Goal: Task Accomplishment & Management: Manage account settings

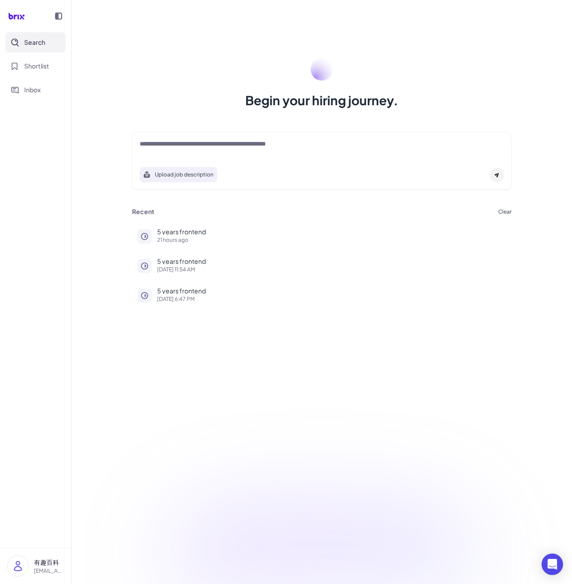
click at [177, 239] on p "21 hours ago" at bounding box center [331, 239] width 349 height 5
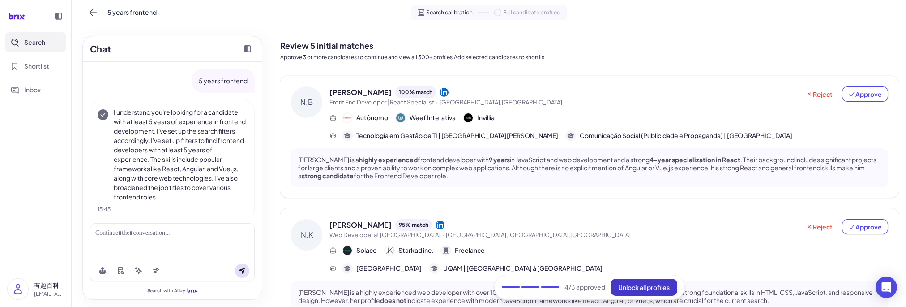
click at [571, 290] on span "Unlock all profiles" at bounding box center [643, 287] width 51 height 8
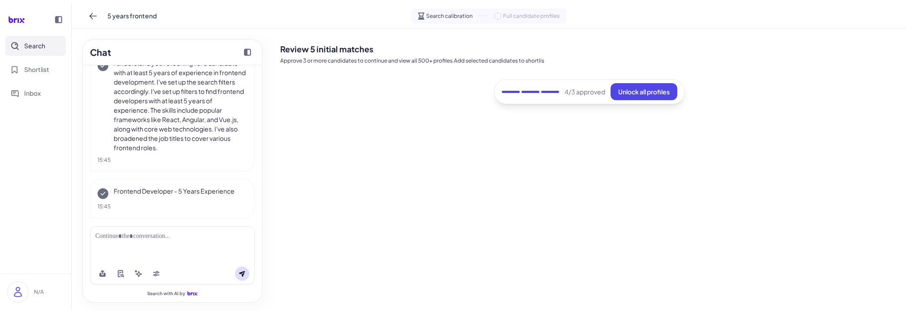
scroll to position [57, 0]
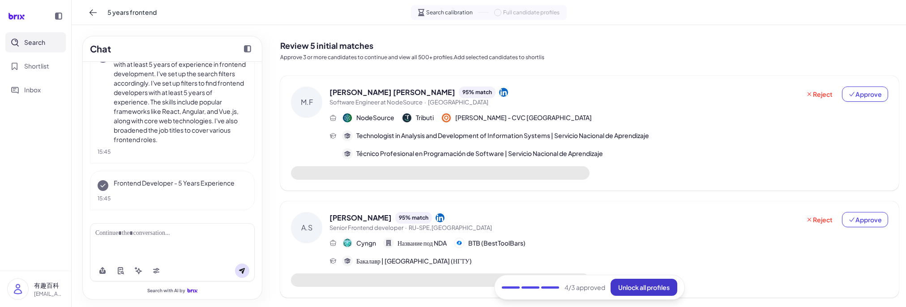
click at [641, 285] on span "Unlock all profiles" at bounding box center [643, 287] width 51 height 8
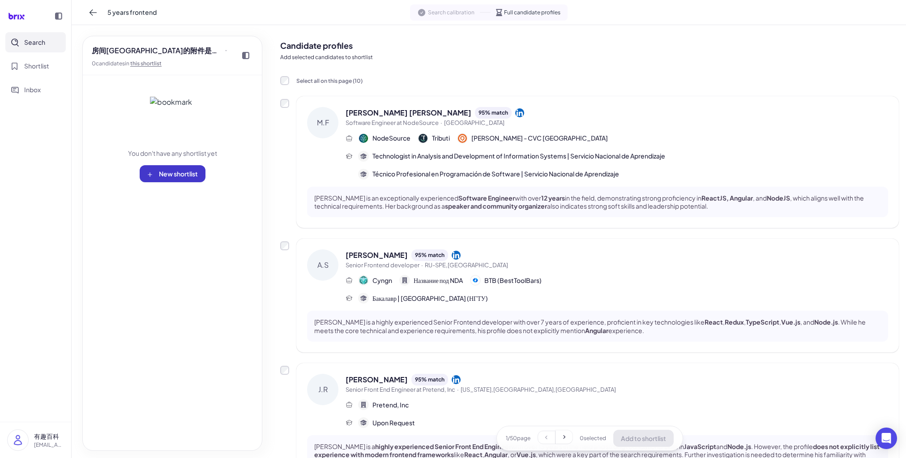
click at [180, 179] on button "New shortlist" at bounding box center [173, 173] width 66 height 17
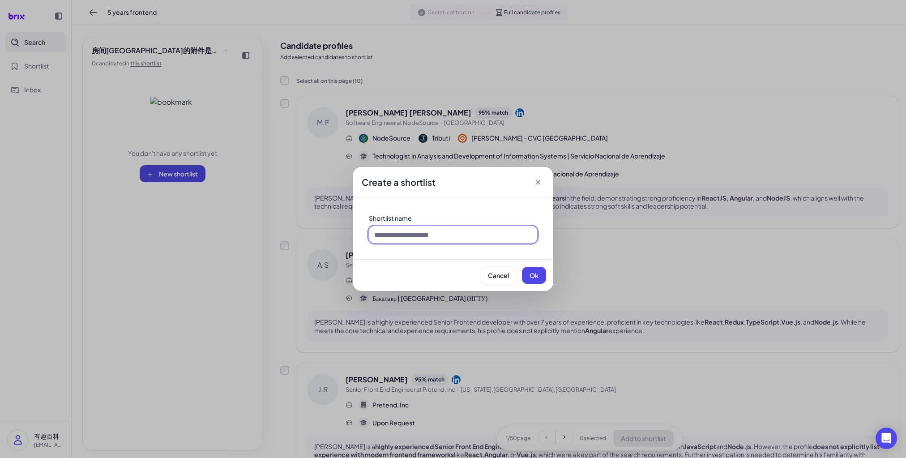
click at [422, 235] on input at bounding box center [453, 234] width 168 height 17
click at [505, 268] on button "Cancel" at bounding box center [498, 275] width 36 height 17
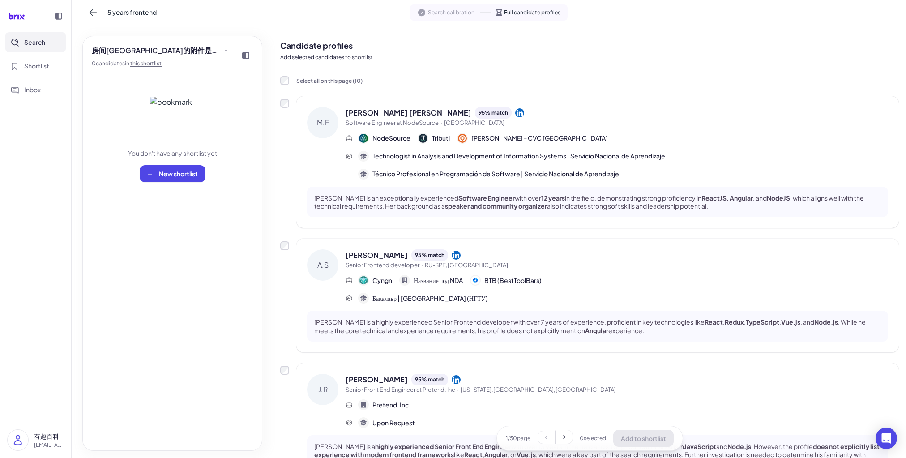
click at [203, 281] on div "房间[GEOGRAPHIC_DATA]的附件是打开了发生的接口方式发射点发射点方法 0 candidate s in this shortlist You d…" at bounding box center [172, 243] width 180 height 415
click at [48, 306] on nav "Search Shortlist Inbox" at bounding box center [35, 226] width 71 height 389
click at [262, 306] on div "房间[GEOGRAPHIC_DATA]的附件是打开了发生的接口方式发射点发射点方法 0 candidate s in this shortlist You h…" at bounding box center [172, 241] width 201 height 433
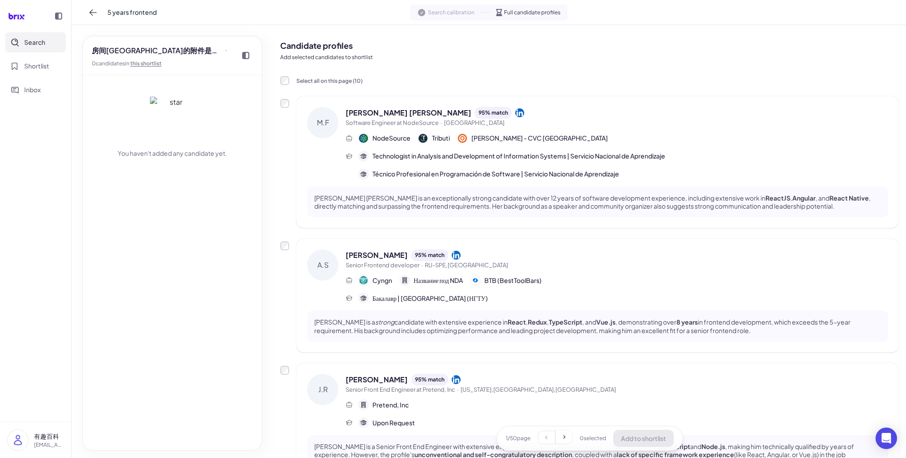
click at [289, 102] on div "M.F [PERSON_NAME] [PERSON_NAME] 95 % match Software Engineer at NodeSource · Co…" at bounding box center [589, 162] width 618 height 132
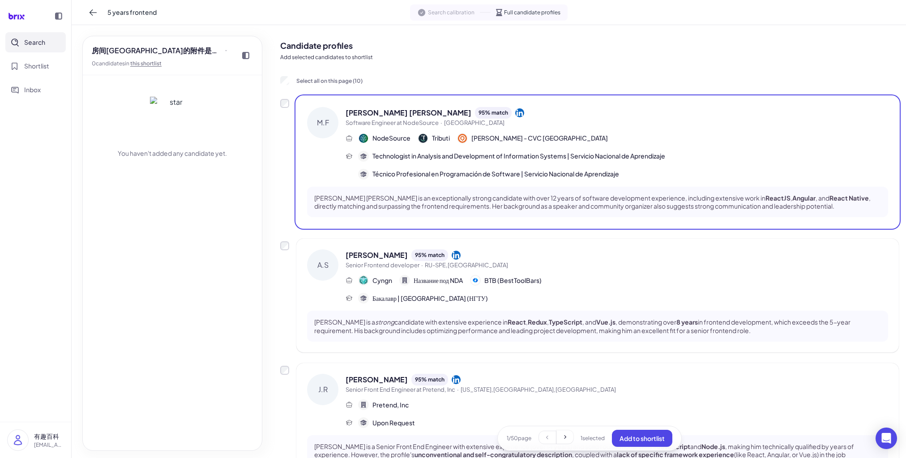
click at [227, 267] on div "You haven't added any candidate yet." at bounding box center [172, 262] width 179 height 375
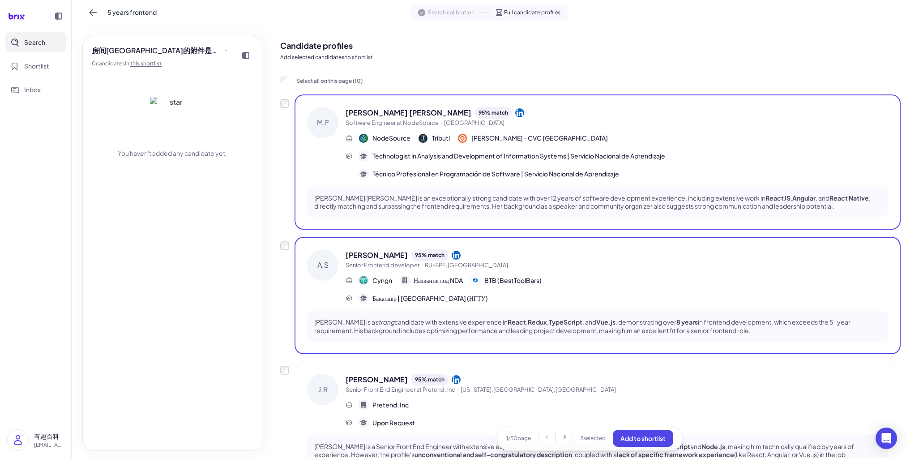
drag, startPoint x: 285, startPoint y: 422, endPoint x: 292, endPoint y: 422, distance: 6.7
click at [285, 306] on div "[PERSON_NAME] 95 % match Senior Front End Engineer at Pretend, Inc · [US_STATE]…" at bounding box center [589, 424] width 618 height 122
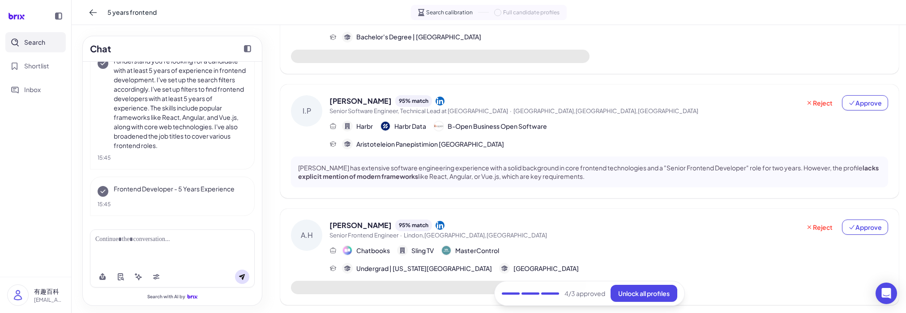
scroll to position [1012, 0]
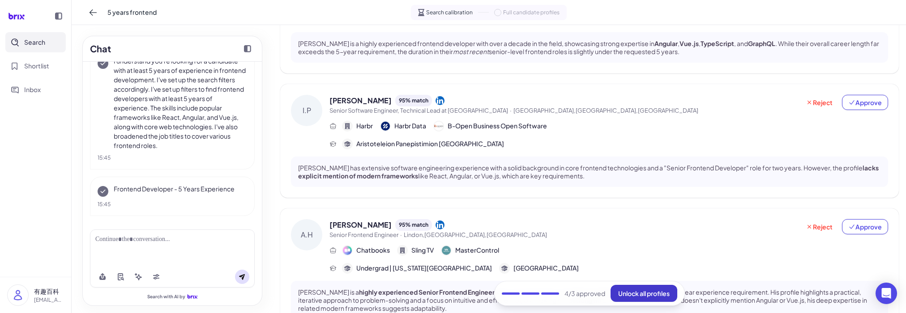
click at [626, 295] on span "Unlock all profiles" at bounding box center [643, 294] width 51 height 8
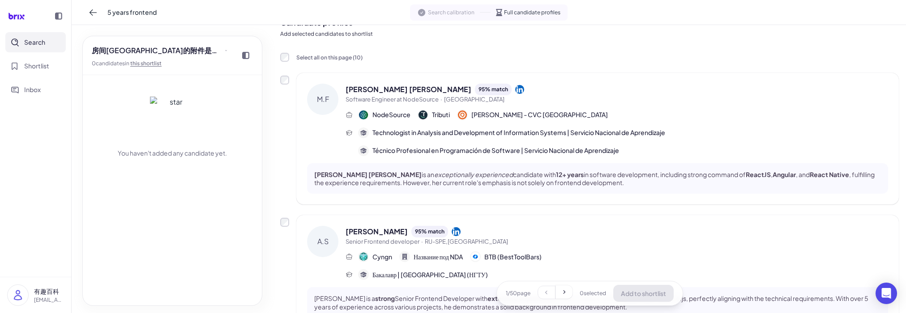
scroll to position [0, 0]
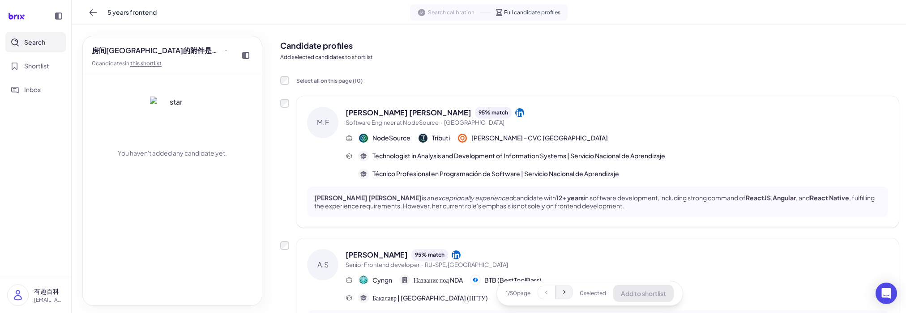
click at [560, 292] on icon at bounding box center [563, 292] width 7 height 7
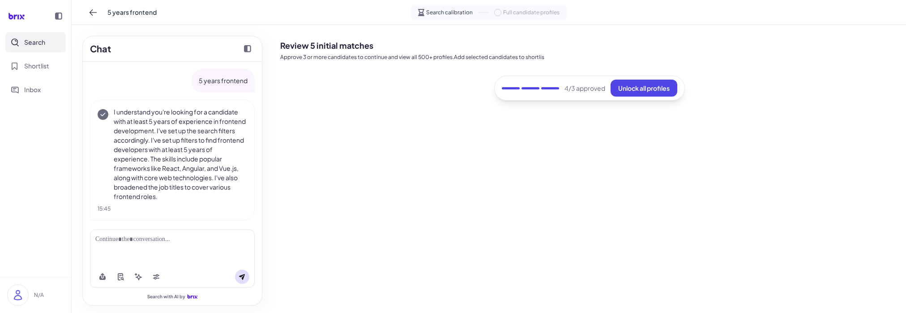
scroll to position [51, 0]
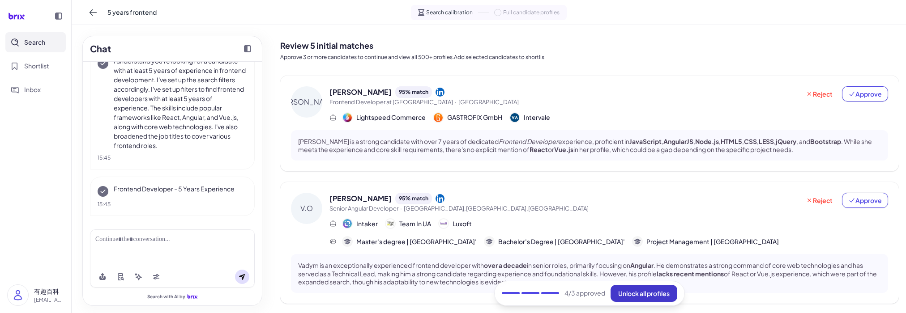
click at [620, 293] on span "Unlock all profiles" at bounding box center [643, 294] width 51 height 8
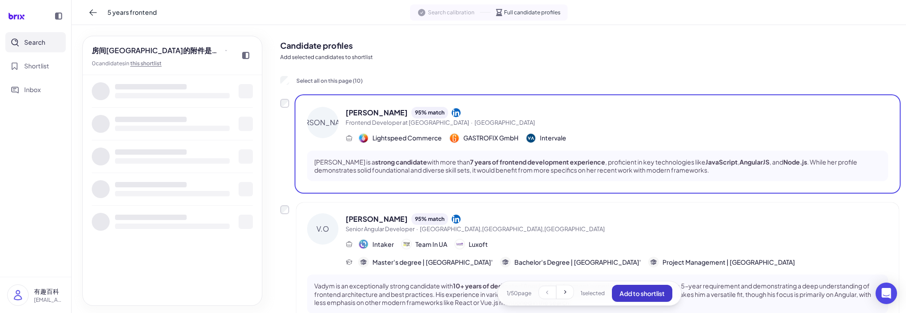
click at [634, 292] on span "Add to shortlist" at bounding box center [641, 294] width 45 height 8
